Goal: Task Accomplishment & Management: Use online tool/utility

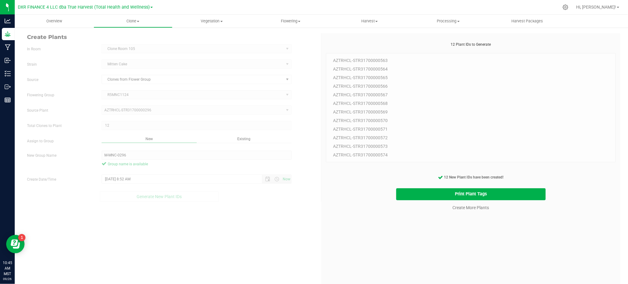
scroll to position [18, 0]
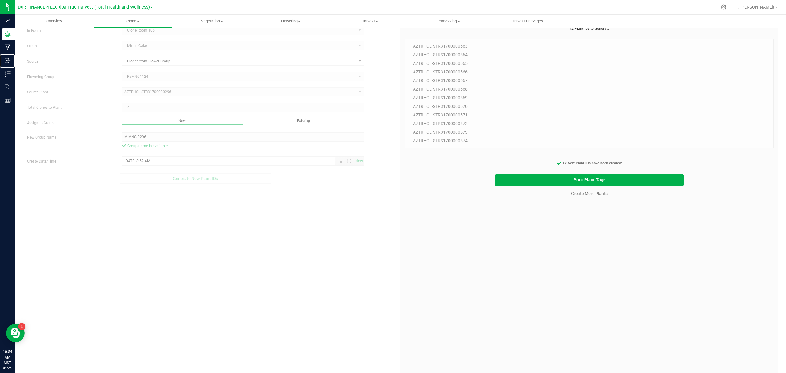
drag, startPoint x: 30, startPoint y: 57, endPoint x: 93, endPoint y: 91, distance: 72.0
click at [0, 0] on p "Inbound" at bounding box center [0, 0] width 0 height 0
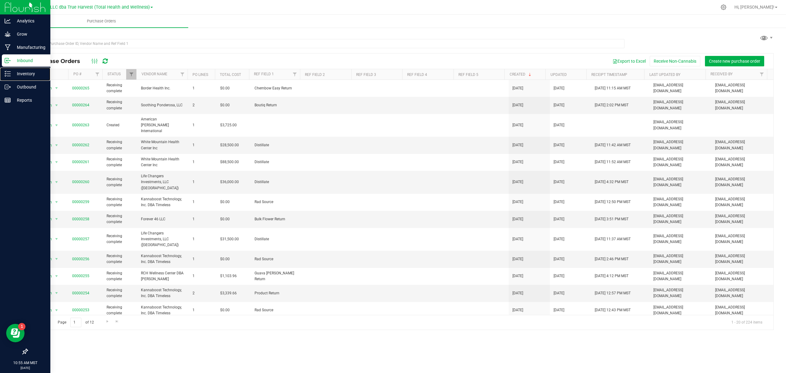
drag, startPoint x: 23, startPoint y: 74, endPoint x: 39, endPoint y: 66, distance: 17.3
click at [23, 73] on p "Inventory" at bounding box center [29, 73] width 37 height 7
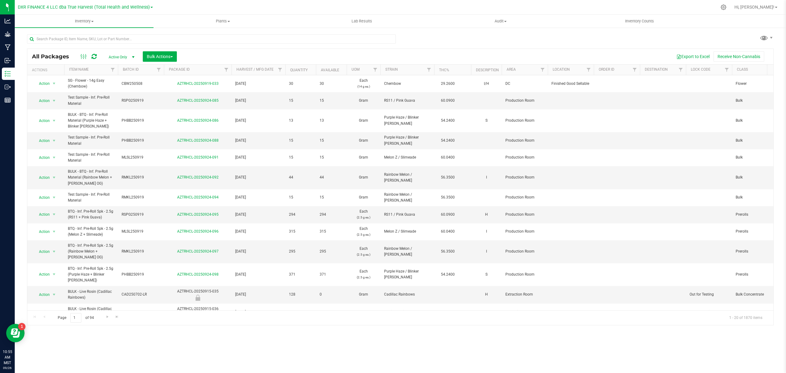
click at [203, 53] on div "Export to Excel Receive Non-Cannabis" at bounding box center [474, 56] width 587 height 10
click at [113, 37] on input "text" at bounding box center [211, 38] width 369 height 9
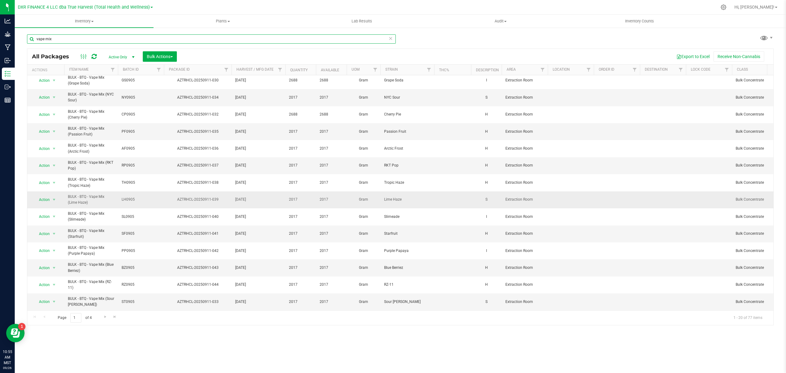
scroll to position [126, 0]
type input "vape mix"
click at [104, 284] on span "Go to the next page" at bounding box center [105, 316] width 5 height 5
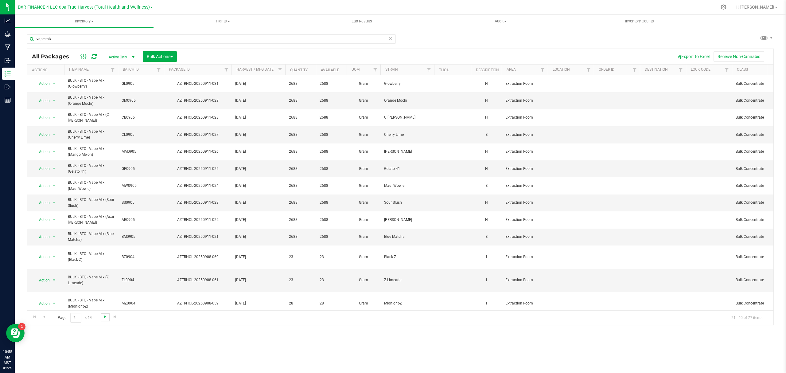
click at [103, 284] on span "Go to the next page" at bounding box center [105, 316] width 5 height 5
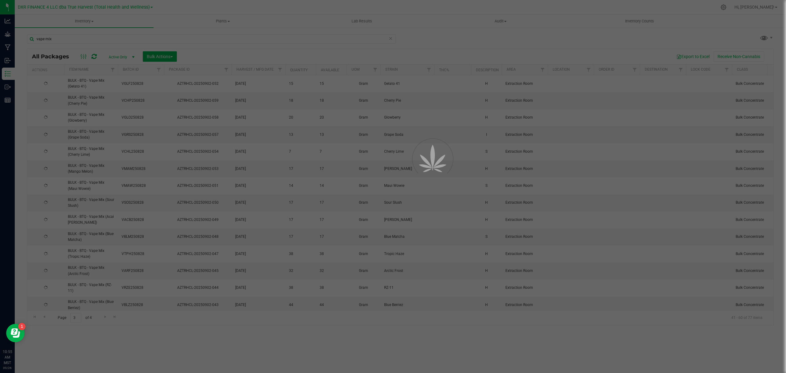
click at [47, 284] on div at bounding box center [393, 186] width 786 height 373
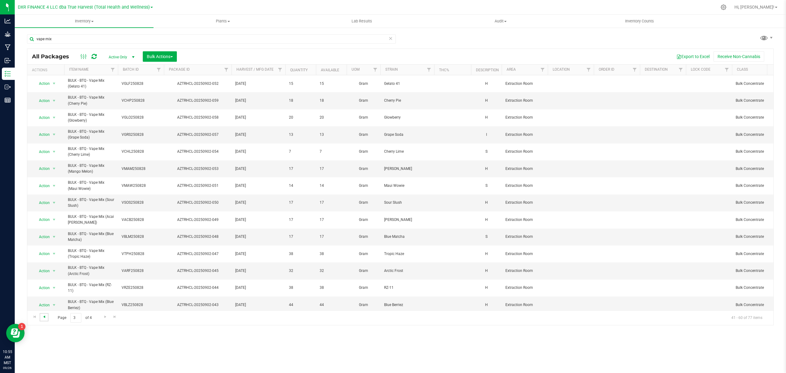
click at [44, 284] on span "Go to the previous page" at bounding box center [44, 316] width 5 height 5
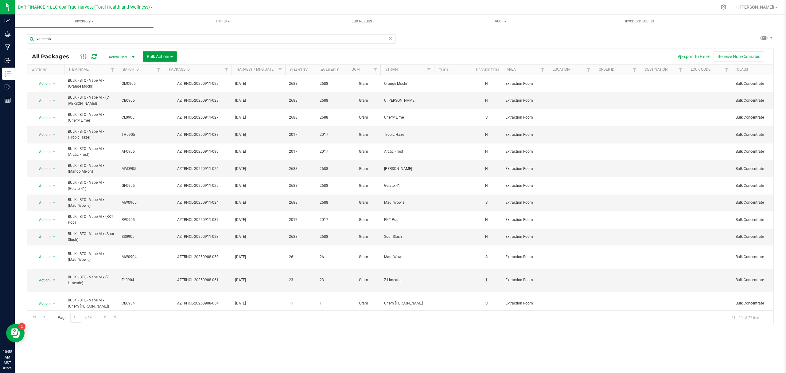
click at [169, 54] on span "Bulk Actions" at bounding box center [160, 56] width 26 height 5
click at [207, 52] on div "Export to Excel Receive Non-Cannabis" at bounding box center [474, 56] width 587 height 10
click at [160, 128] on span "Print package labels" at bounding box center [164, 126] width 37 height 5
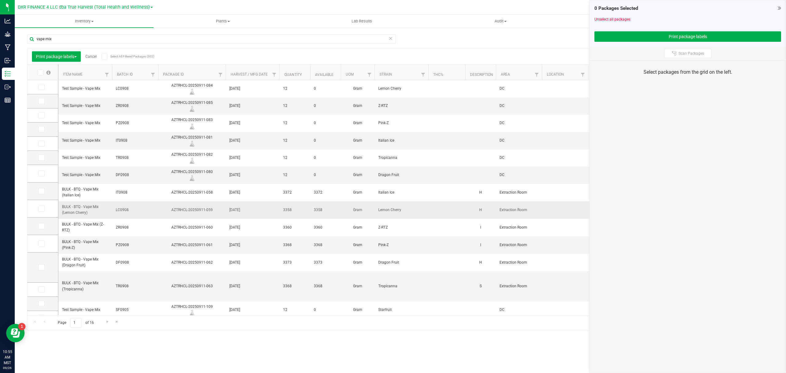
scroll to position [41, 0]
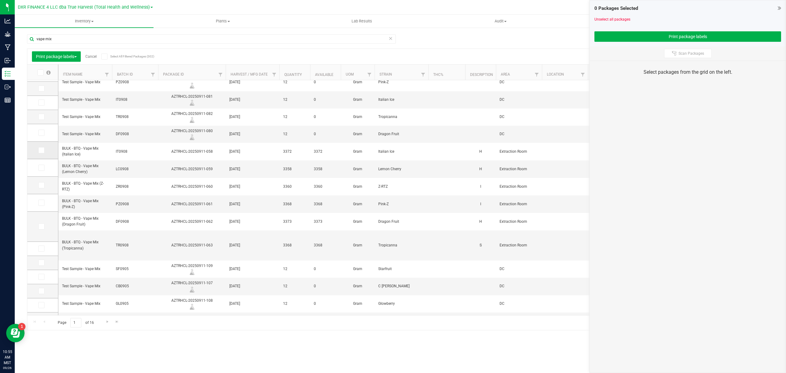
click at [40, 150] on icon at bounding box center [41, 150] width 4 height 0
click at [0, 0] on input "checkbox" at bounding box center [0, 0] width 0 height 0
click at [41, 168] on icon at bounding box center [41, 168] width 4 height 0
click at [0, 0] on input "checkbox" at bounding box center [0, 0] width 0 height 0
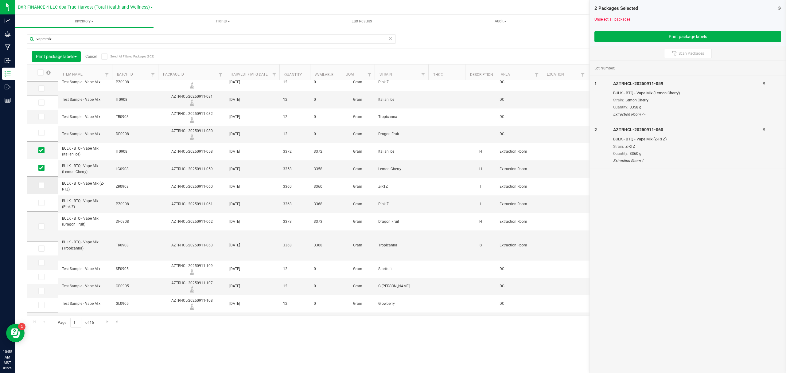
click at [41, 185] on icon at bounding box center [41, 185] width 4 height 0
click at [0, 0] on input "checkbox" at bounding box center [0, 0] width 0 height 0
click at [43, 206] on span at bounding box center [41, 203] width 6 height 6
click at [0, 0] on input "checkbox" at bounding box center [0, 0] width 0 height 0
click at [40, 229] on span at bounding box center [41, 226] width 6 height 6
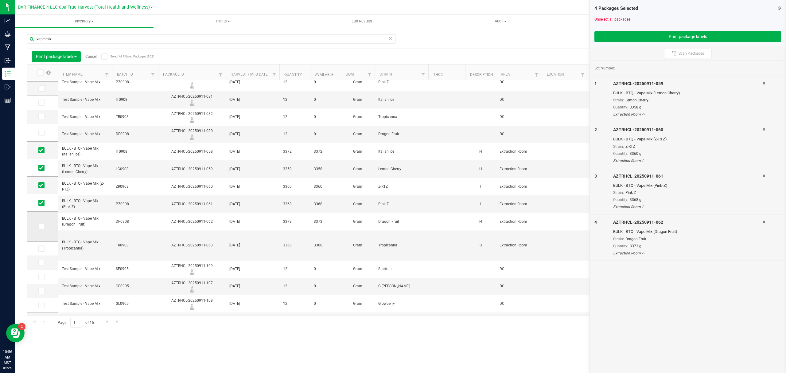
click at [0, 0] on input "checkbox" at bounding box center [0, 0] width 0 height 0
click at [41, 248] on icon at bounding box center [41, 248] width 4 height 0
click at [0, 0] on input "checkbox" at bounding box center [0, 0] width 0 height 0
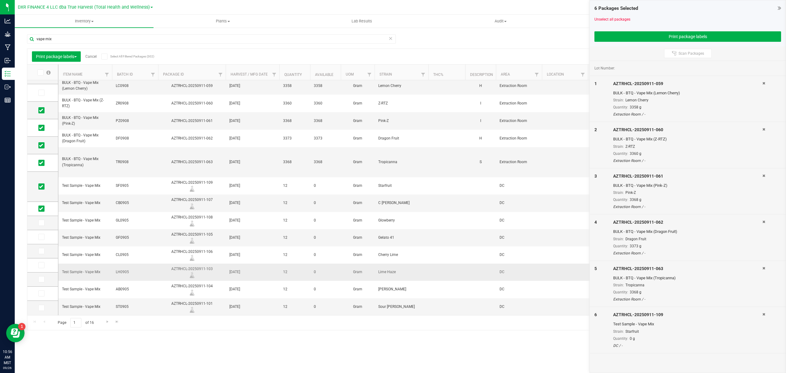
scroll to position [131, 0]
click at [107, 284] on span "Go to the next page" at bounding box center [107, 321] width 5 height 5
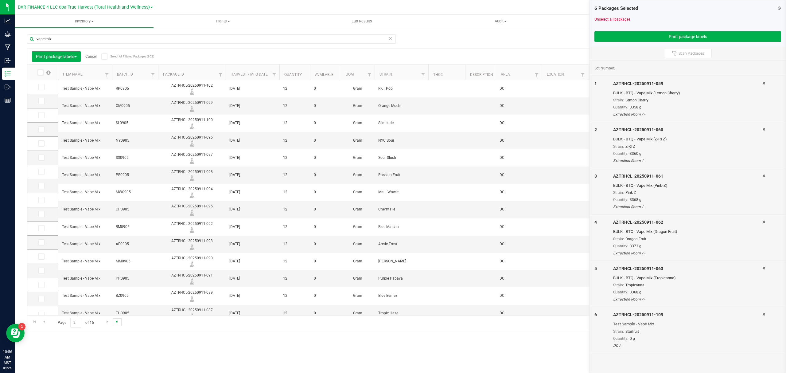
click at [117, 284] on span "Go to the last page" at bounding box center [116, 321] width 5 height 5
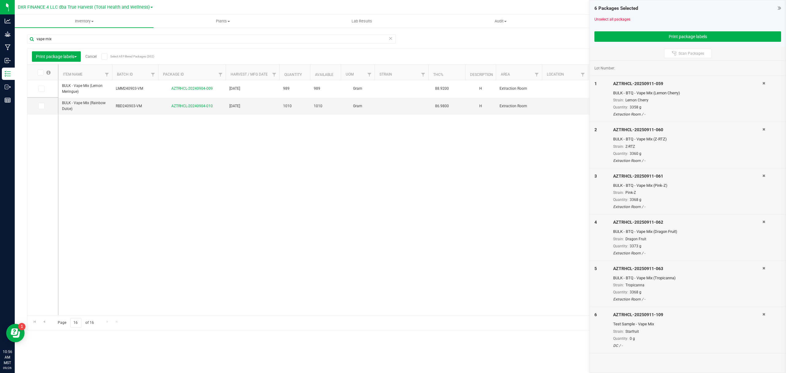
click at [107, 284] on div "Page 16 of 16 301 - 302 of 302 items" at bounding box center [400, 322] width 746 height 15
click at [45, 284] on span "Go to the previous page" at bounding box center [44, 321] width 5 height 5
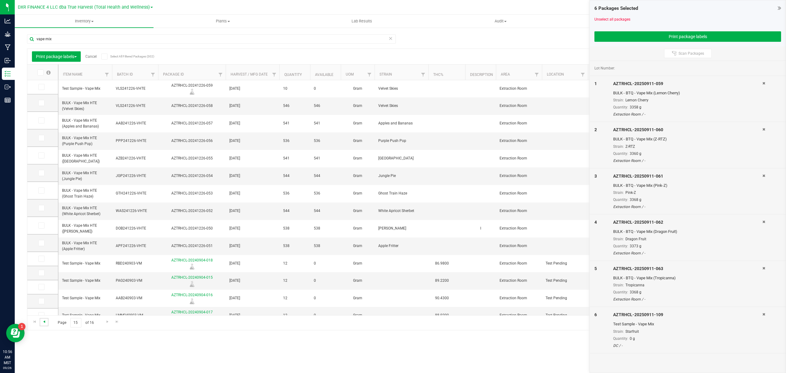
click at [45, 284] on span "Go to the previous page" at bounding box center [44, 321] width 5 height 5
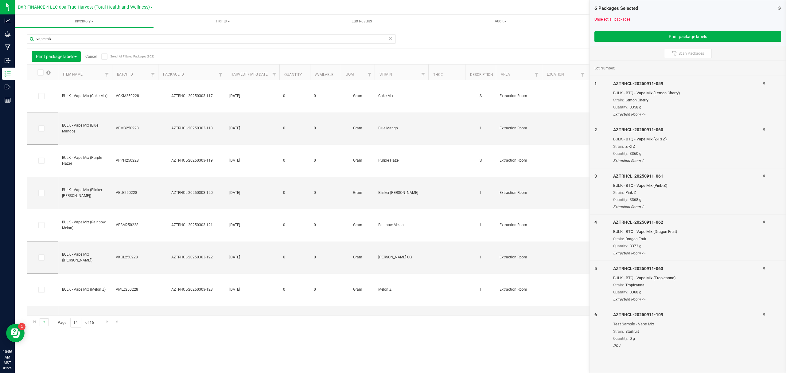
click at [42, 284] on link "Go to the previous page" at bounding box center [44, 322] width 9 height 8
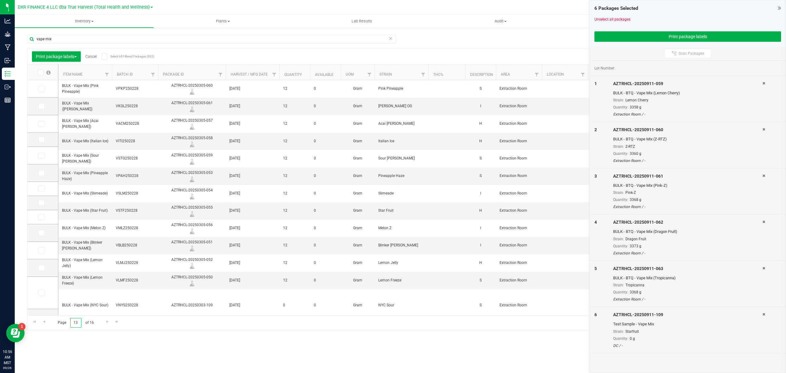
click at [80, 284] on input "13" at bounding box center [75, 323] width 11 height 10
type input "1"
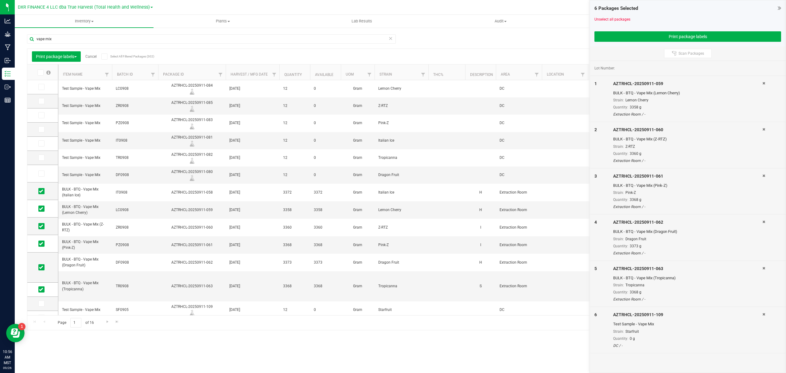
click at [294, 72] on th "Quantity" at bounding box center [294, 72] width 31 height 16
drag, startPoint x: 324, startPoint y: 71, endPoint x: 327, endPoint y: 73, distance: 3.3
click at [325, 71] on div at bounding box center [400, 189] width 746 height 281
click at [335, 57] on div at bounding box center [400, 189] width 746 height 281
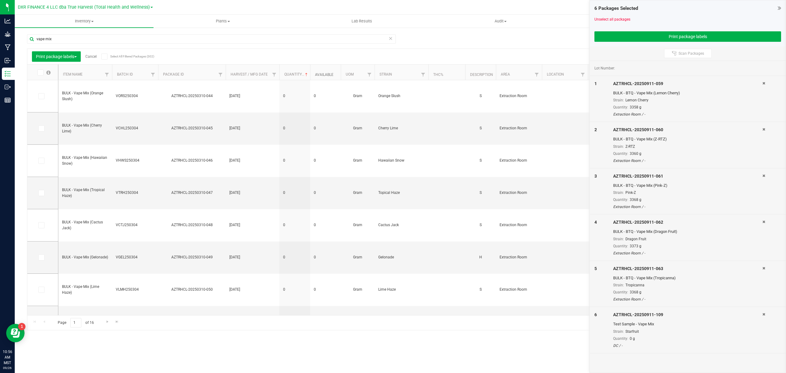
click at [327, 76] on link "Available" at bounding box center [324, 74] width 18 height 4
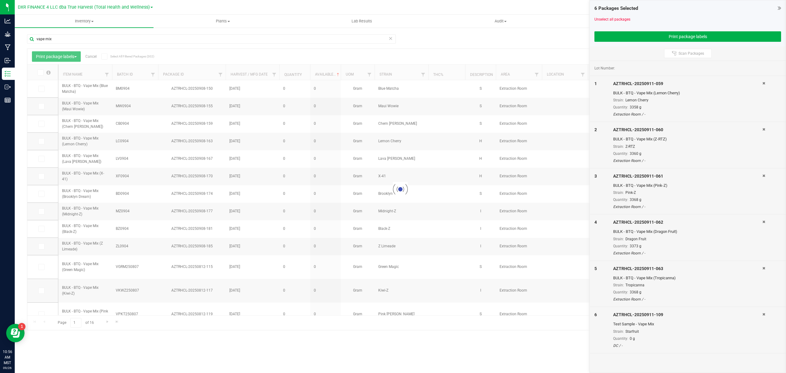
click at [324, 75] on div at bounding box center [400, 189] width 746 height 281
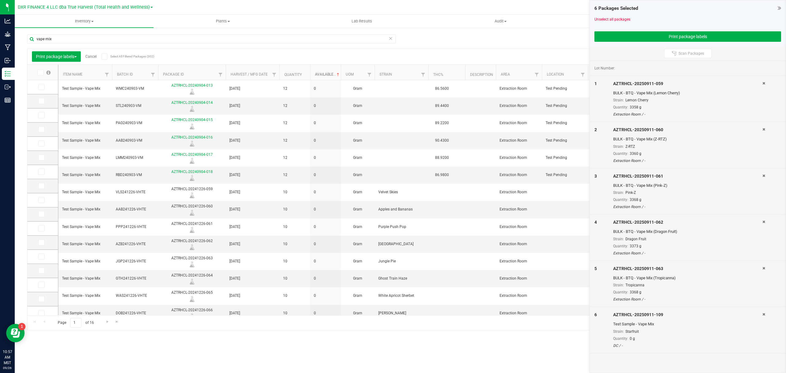
click at [331, 75] on link "Available" at bounding box center [327, 74] width 25 height 4
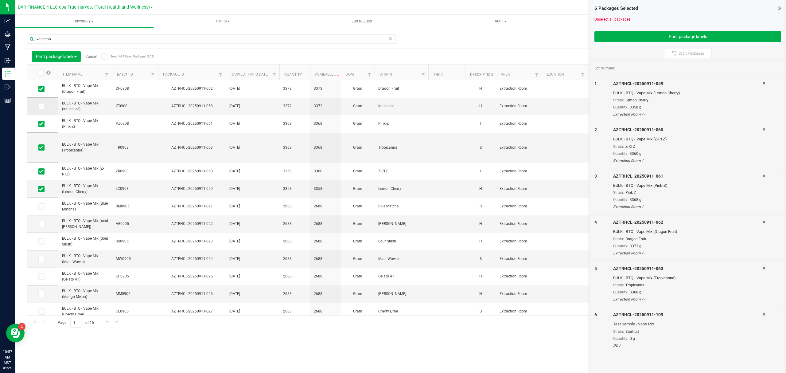
click at [41, 106] on icon at bounding box center [41, 106] width 4 height 0
click at [0, 0] on input "checkbox" at bounding box center [0, 0] width 0 height 0
click at [42, 206] on icon at bounding box center [41, 206] width 4 height 0
click at [0, 0] on input "checkbox" at bounding box center [0, 0] width 0 height 0
click at [41, 224] on icon at bounding box center [41, 224] width 4 height 0
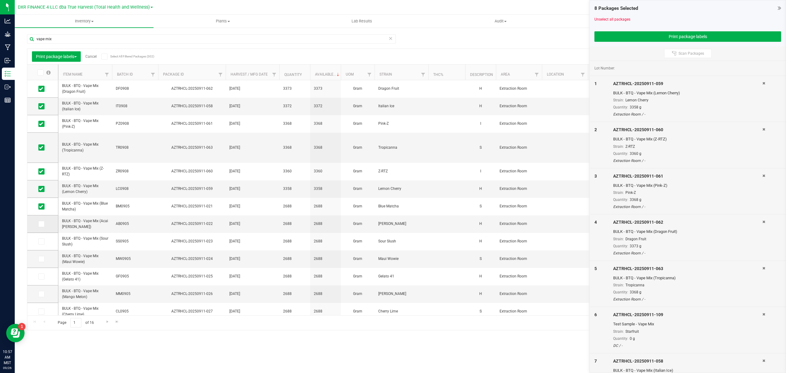
click at [0, 0] on input "checkbox" at bounding box center [0, 0] width 0 height 0
click at [40, 241] on icon at bounding box center [41, 241] width 4 height 0
click at [0, 0] on input "checkbox" at bounding box center [0, 0] width 0 height 0
click at [43, 259] on span at bounding box center [41, 259] width 6 height 6
click at [0, 0] on input "checkbox" at bounding box center [0, 0] width 0 height 0
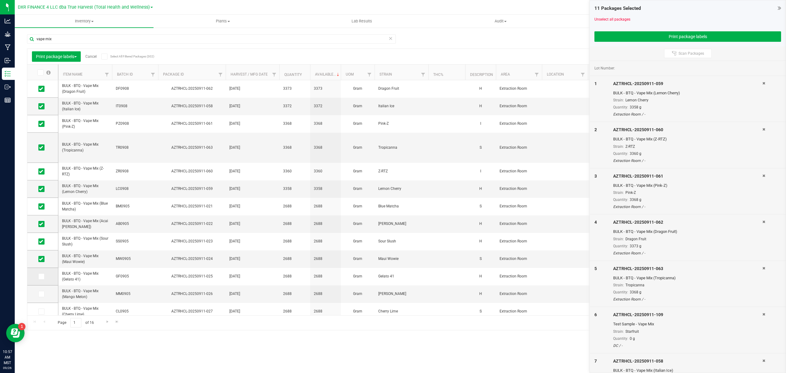
click at [41, 276] on icon at bounding box center [41, 276] width 4 height 0
click at [0, 0] on input "checkbox" at bounding box center [0, 0] width 0 height 0
click at [40, 284] on icon at bounding box center [41, 294] width 4 height 0
click at [0, 0] on input "checkbox" at bounding box center [0, 0] width 0 height 0
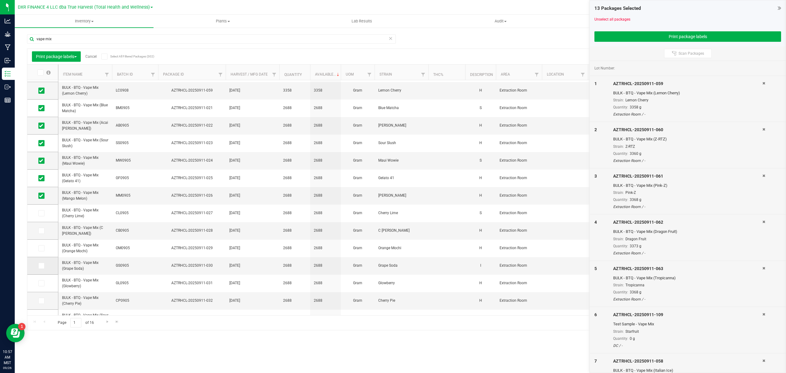
scroll to position [127, 0]
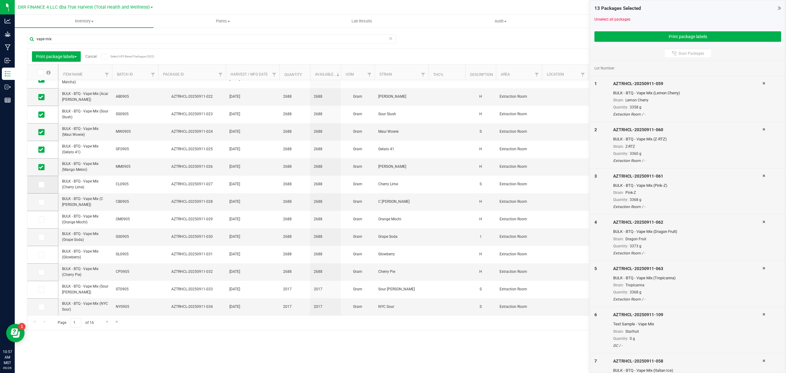
click at [41, 184] on icon at bounding box center [41, 184] width 4 height 0
click at [0, 0] on input "checkbox" at bounding box center [0, 0] width 0 height 0
click at [41, 205] on span at bounding box center [41, 202] width 6 height 6
click at [0, 0] on input "checkbox" at bounding box center [0, 0] width 0 height 0
click at [41, 219] on icon at bounding box center [41, 219] width 4 height 0
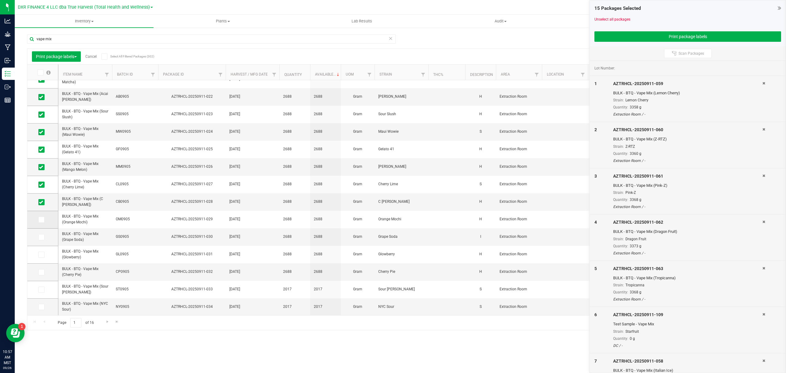
click at [0, 0] on input "checkbox" at bounding box center [0, 0] width 0 height 0
click at [41, 241] on td at bounding box center [42, 236] width 31 height 17
click at [41, 237] on icon at bounding box center [41, 237] width 4 height 0
click at [0, 0] on input "checkbox" at bounding box center [0, 0] width 0 height 0
click at [41, 254] on icon at bounding box center [41, 254] width 4 height 0
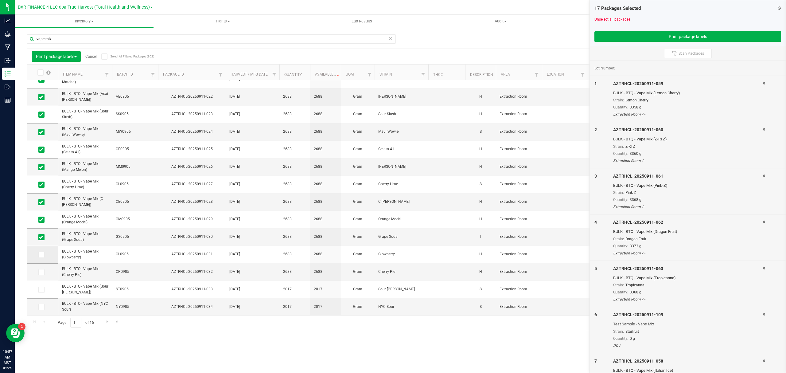
click at [0, 0] on input "checkbox" at bounding box center [0, 0] width 0 height 0
click at [40, 272] on icon at bounding box center [41, 272] width 4 height 0
click at [0, 0] on input "checkbox" at bounding box center [0, 0] width 0 height 0
click at [41, 284] on span at bounding box center [41, 289] width 6 height 6
click at [0, 0] on input "checkbox" at bounding box center [0, 0] width 0 height 0
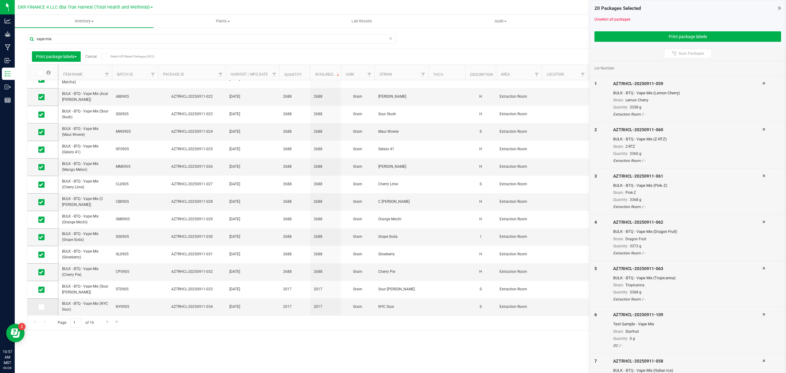
click at [42, 284] on icon at bounding box center [41, 307] width 4 height 0
click at [0, 0] on input "checkbox" at bounding box center [0, 0] width 0 height 0
click at [105, 284] on span "Go to the next page" at bounding box center [107, 321] width 5 height 5
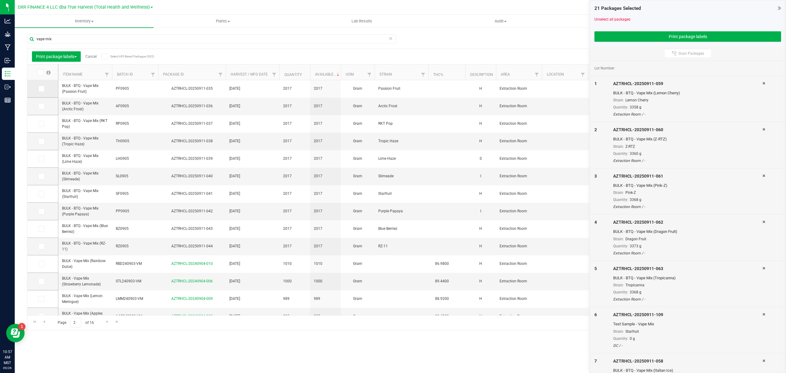
click at [41, 89] on icon at bounding box center [41, 89] width 4 height 0
click at [0, 0] on input "checkbox" at bounding box center [0, 0] width 0 height 0
click at [41, 106] on icon at bounding box center [41, 106] width 4 height 0
click at [0, 0] on input "checkbox" at bounding box center [0, 0] width 0 height 0
click at [42, 128] on td at bounding box center [42, 123] width 31 height 17
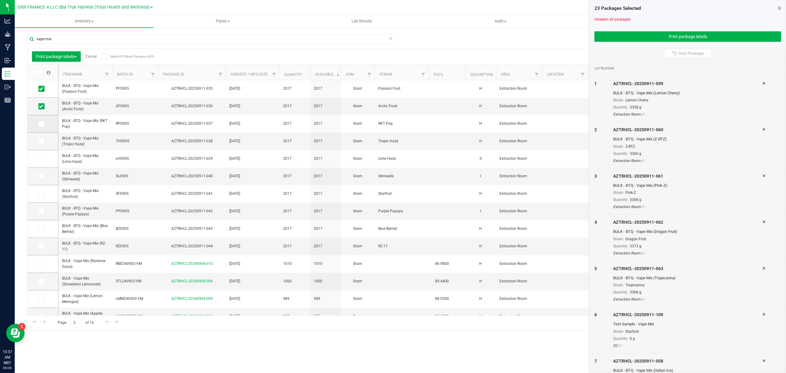
click at [41, 124] on icon at bounding box center [41, 124] width 4 height 0
click at [0, 0] on input "checkbox" at bounding box center [0, 0] width 0 height 0
click at [41, 141] on icon at bounding box center [41, 141] width 4 height 0
click at [0, 0] on input "checkbox" at bounding box center [0, 0] width 0 height 0
click at [43, 161] on span at bounding box center [41, 159] width 6 height 6
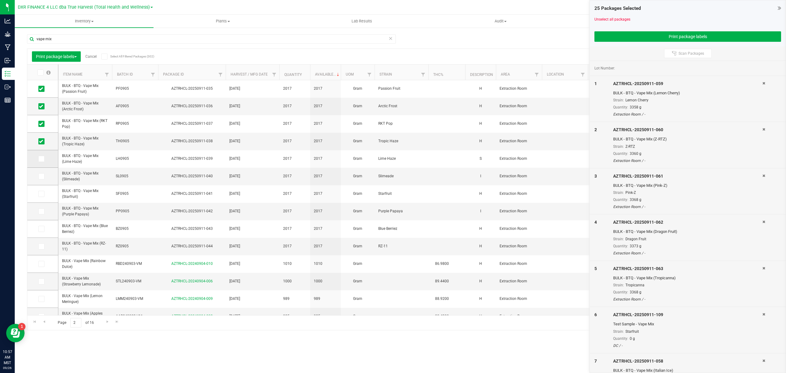
click at [0, 0] on input "checkbox" at bounding box center [0, 0] width 0 height 0
click at [38, 179] on span at bounding box center [41, 176] width 6 height 6
click at [0, 0] on input "checkbox" at bounding box center [0, 0] width 0 height 0
click at [41, 194] on icon at bounding box center [41, 194] width 4 height 0
click at [0, 0] on input "checkbox" at bounding box center [0, 0] width 0 height 0
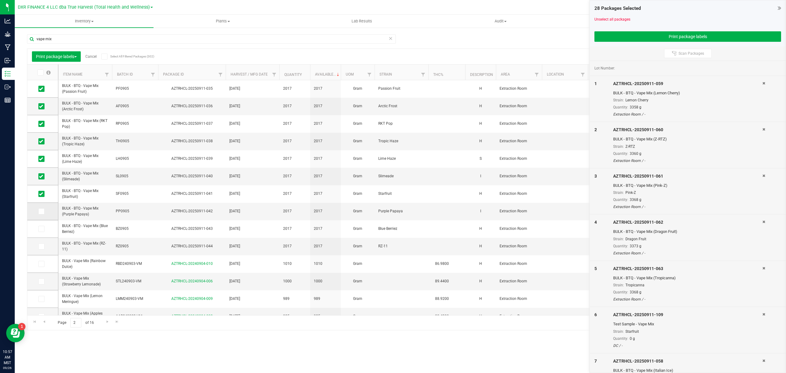
click at [43, 213] on span at bounding box center [41, 211] width 6 height 6
click at [0, 0] on input "checkbox" at bounding box center [0, 0] width 0 height 0
click at [40, 229] on icon at bounding box center [41, 229] width 4 height 0
click at [0, 0] on input "checkbox" at bounding box center [0, 0] width 0 height 0
click at [41, 246] on icon at bounding box center [41, 246] width 4 height 0
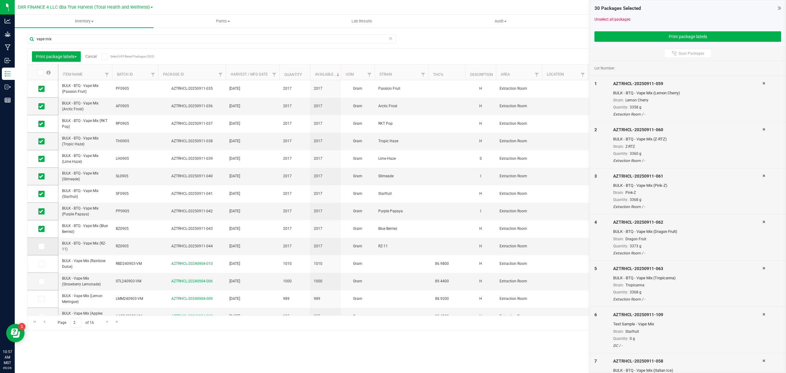
click at [0, 0] on input "checkbox" at bounding box center [0, 0] width 0 height 0
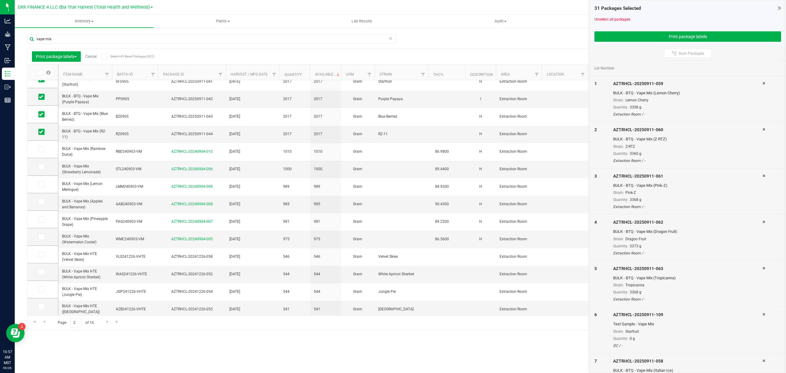
scroll to position [121, 0]
click at [45, 284] on span "Go to the previous page" at bounding box center [44, 321] width 5 height 5
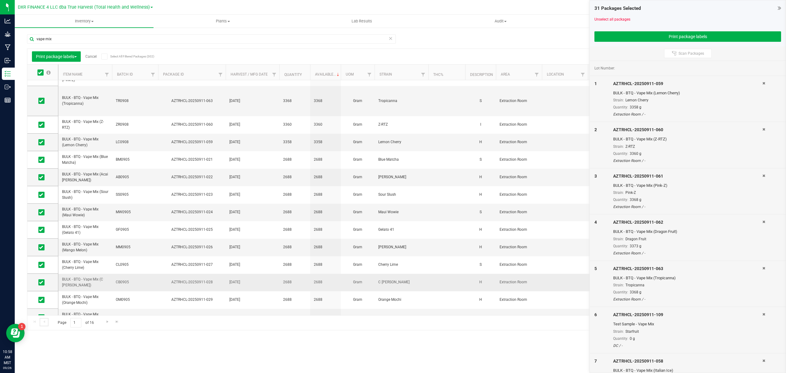
scroll to position [127, 0]
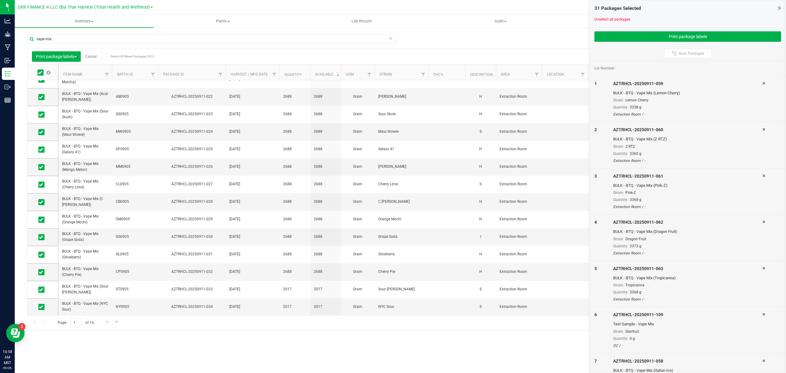
click at [628, 48] on div "Scan Packages" at bounding box center [688, 53] width 196 height 14
click at [628, 37] on button "Print package labels" at bounding box center [687, 36] width 187 height 10
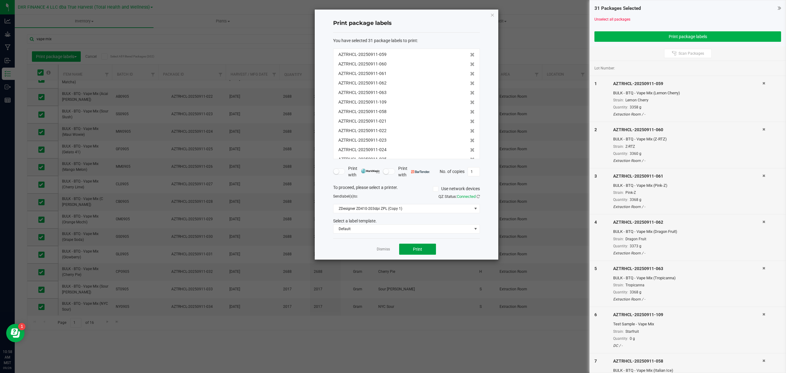
drag, startPoint x: 429, startPoint y: 247, endPoint x: 533, endPoint y: 245, distance: 104.7
click at [428, 247] on button "Print" at bounding box center [417, 248] width 37 height 11
